Goal: Transaction & Acquisition: Purchase product/service

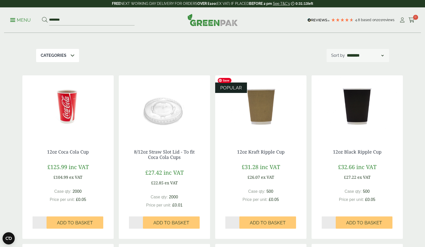
scroll to position [47, 0]
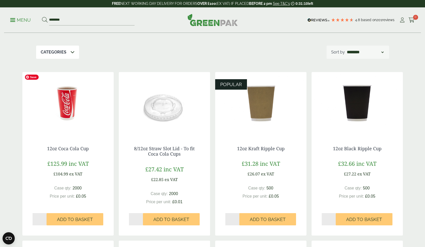
click at [71, 118] on img at bounding box center [67, 104] width 91 height 64
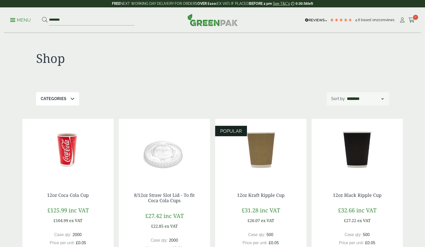
scroll to position [47, 0]
